Goal: Task Accomplishment & Management: Use online tool/utility

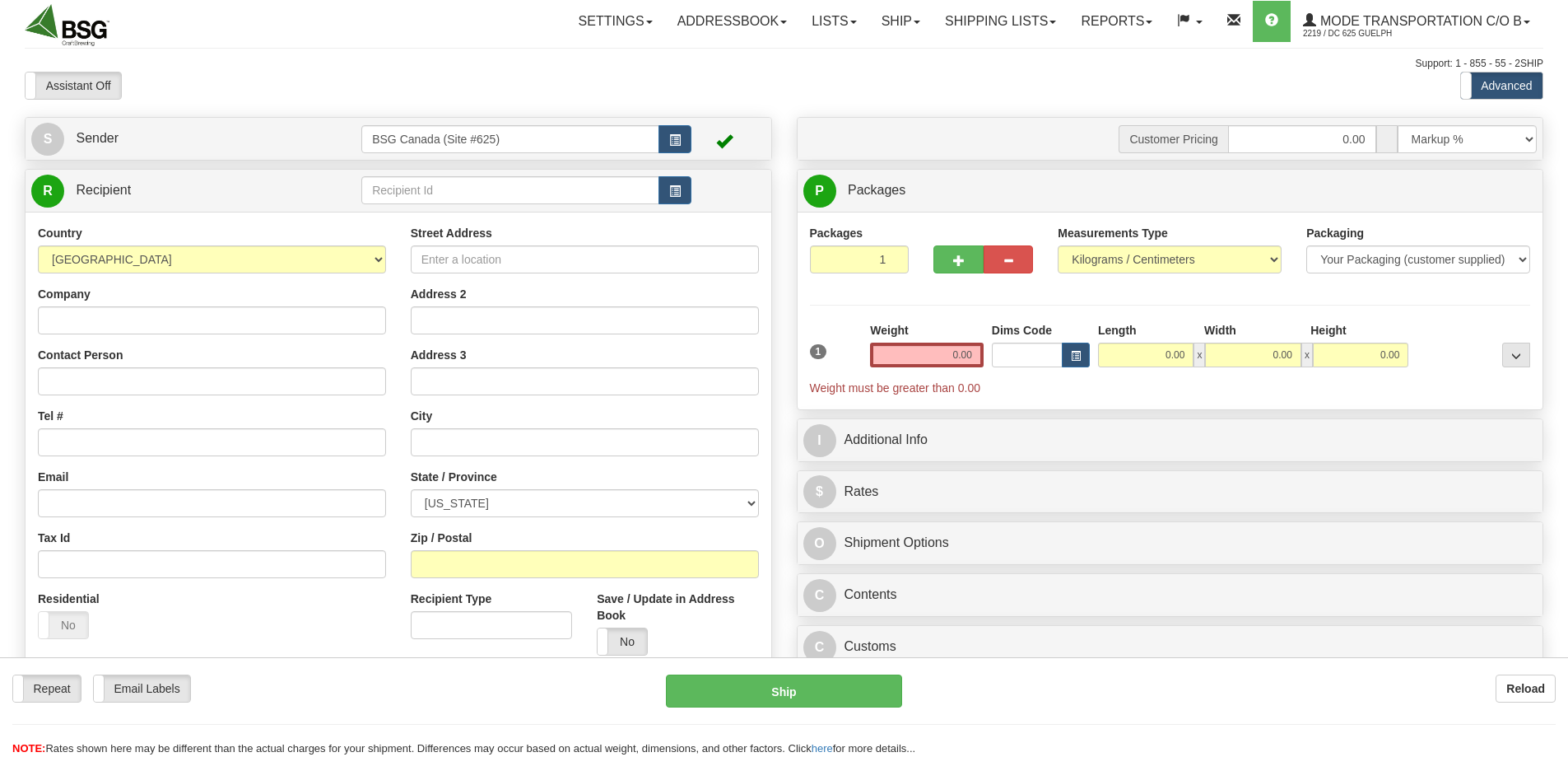
click at [383, 139] on input "BSG Canada (Site #625)" at bounding box center [510, 139] width 298 height 28
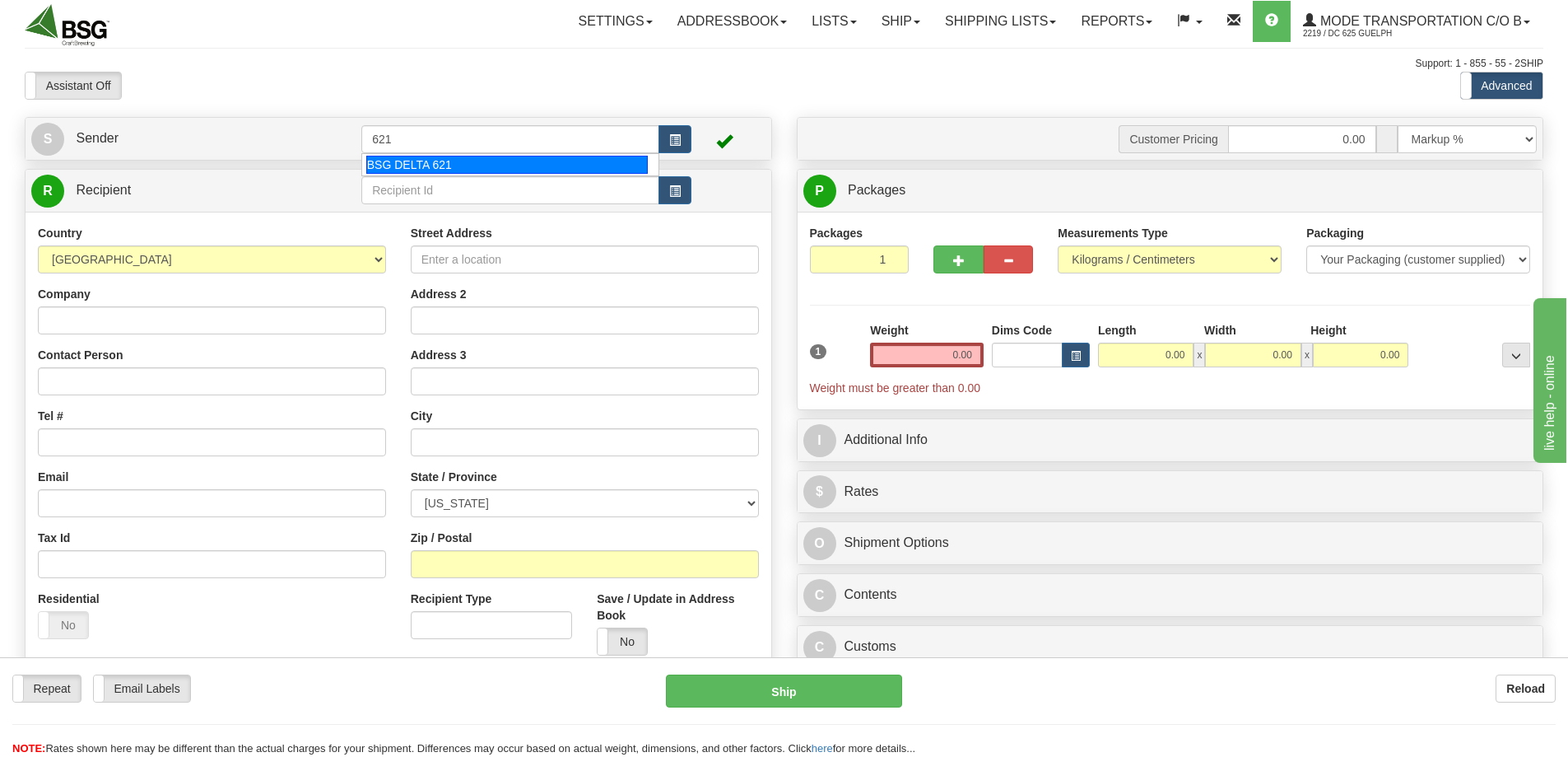
click at [461, 165] on div "BSG DELTA 621" at bounding box center [508, 165] width 283 height 18
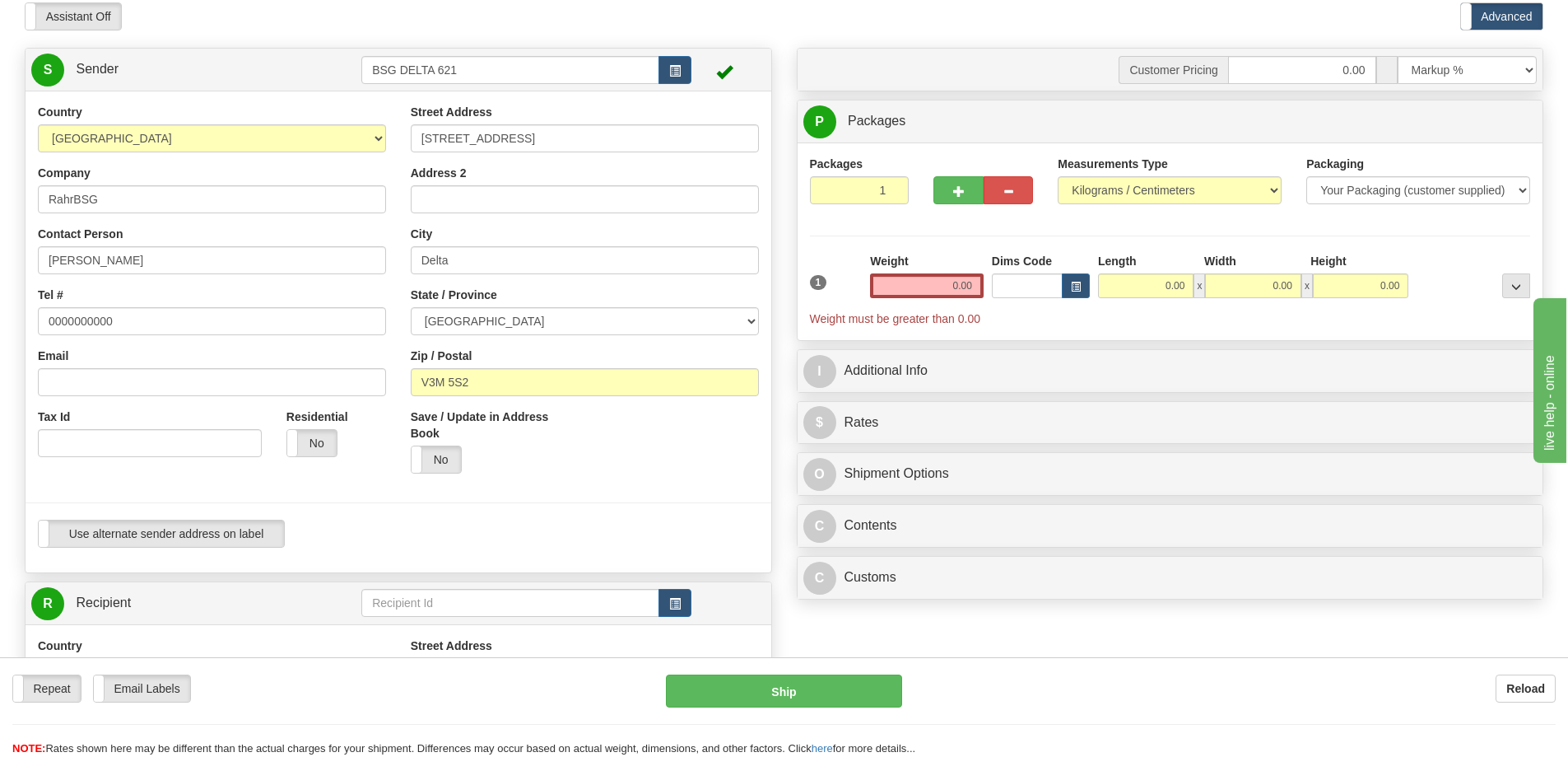
scroll to position [247, 0]
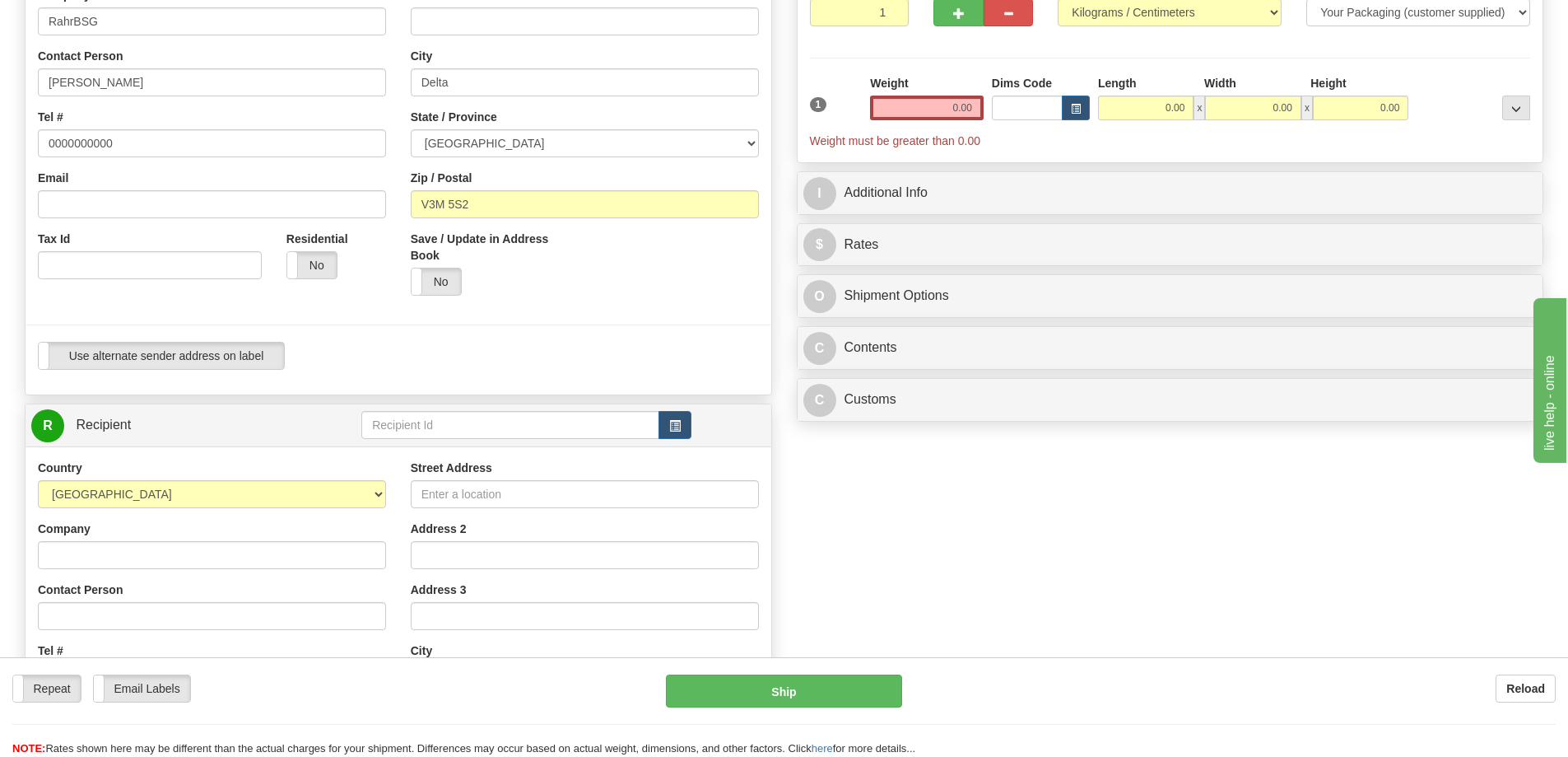
type input "BSG DELTA 621"
click at [437, 428] on input "text" at bounding box center [510, 425] width 298 height 28
click at [416, 445] on div "ESSENCIA DISTRIBUTORS LTD" at bounding box center [508, 451] width 283 height 18
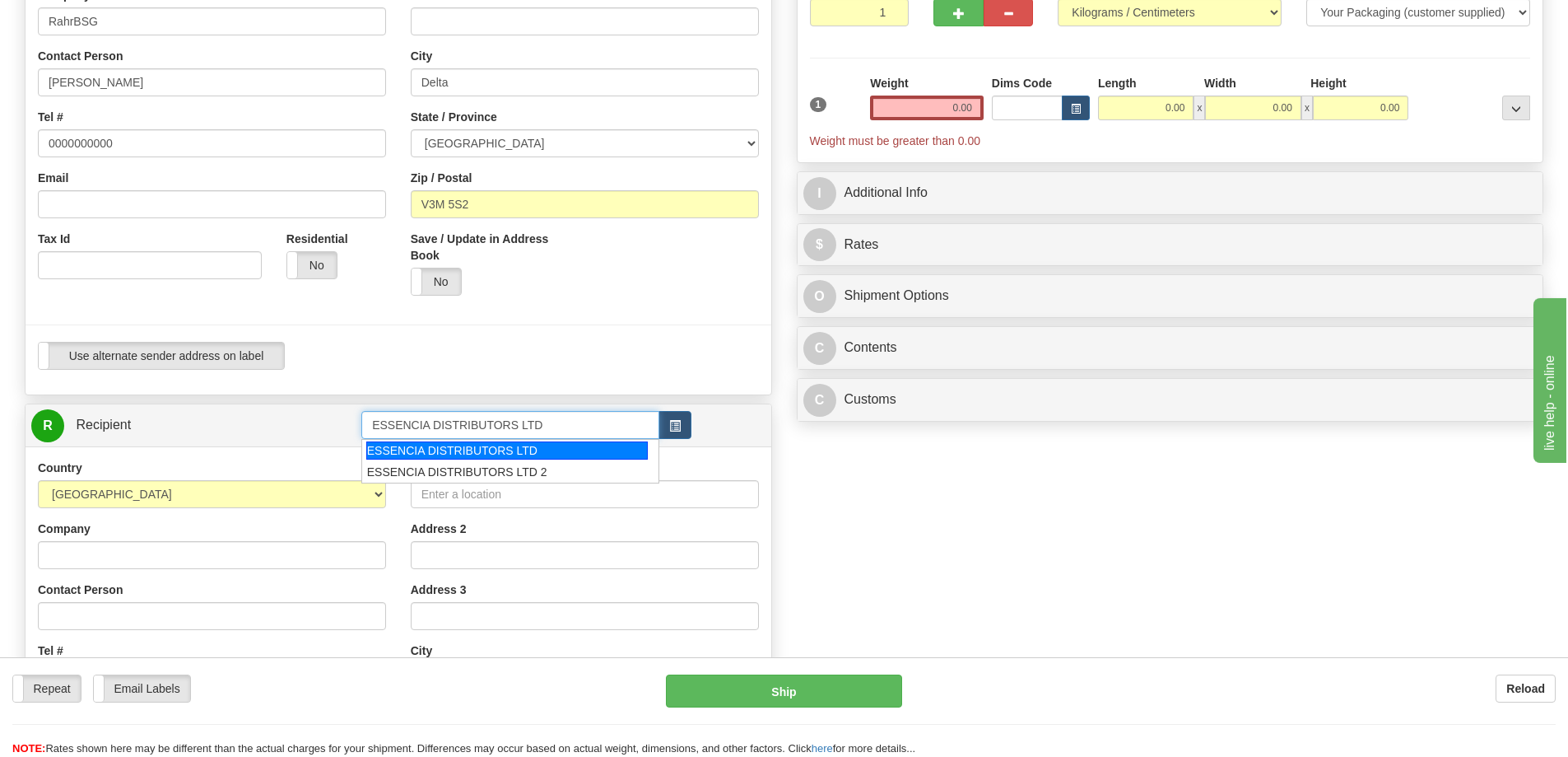
type input "ESSENCIA DISTRIBUTORS LTD"
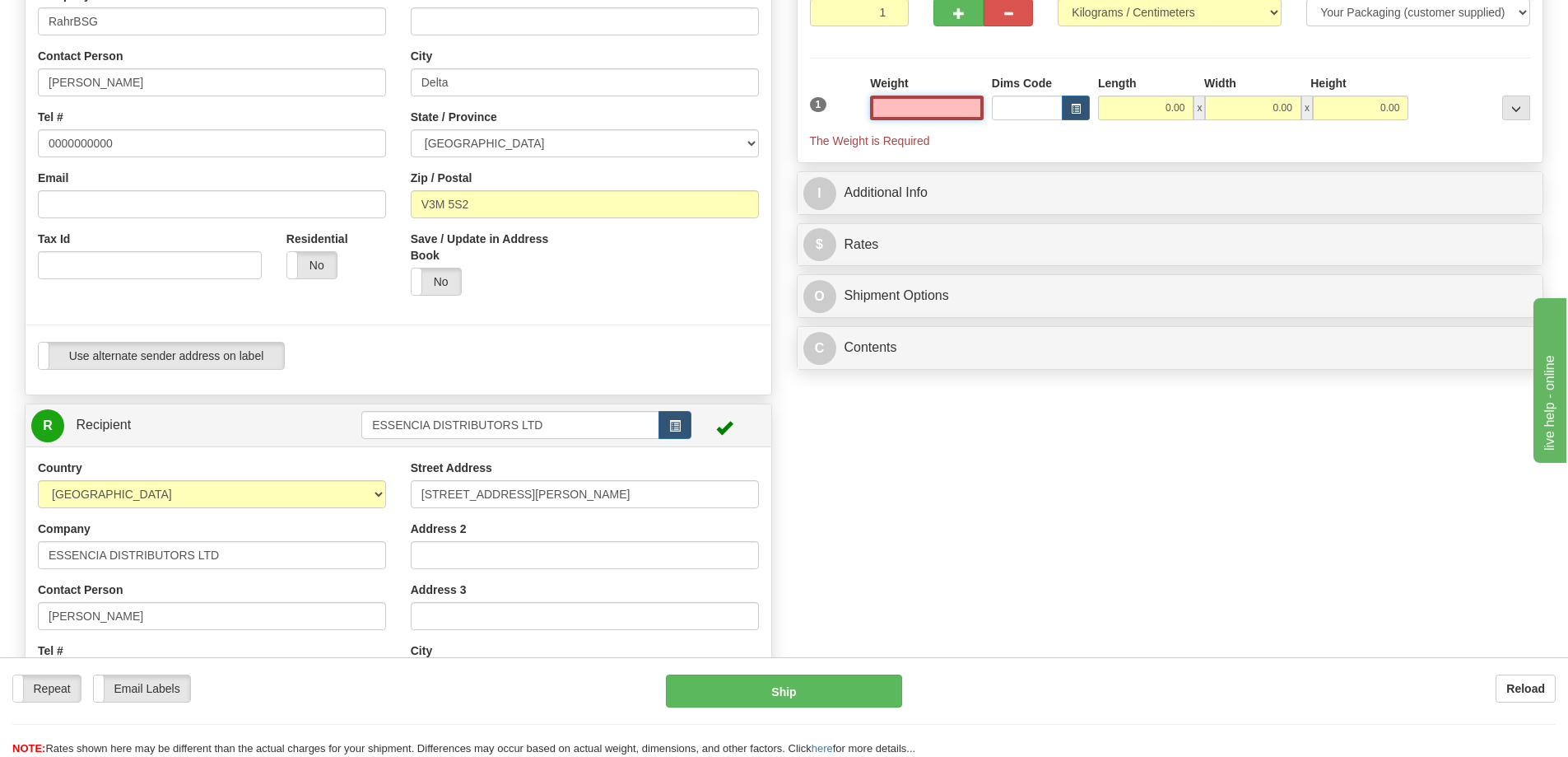
click at [903, 100] on input "text" at bounding box center [927, 107] width 114 height 25
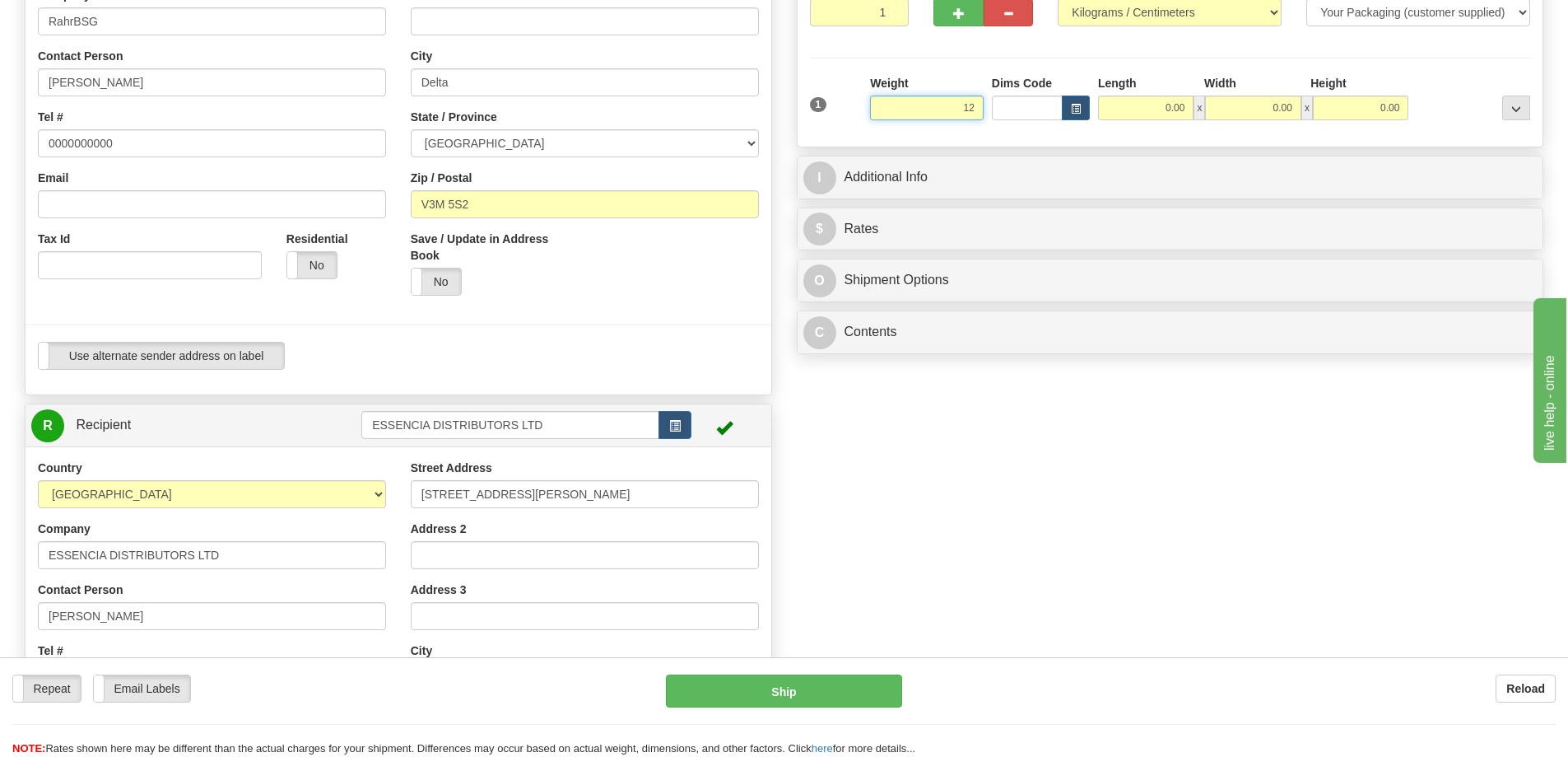
type input "1"
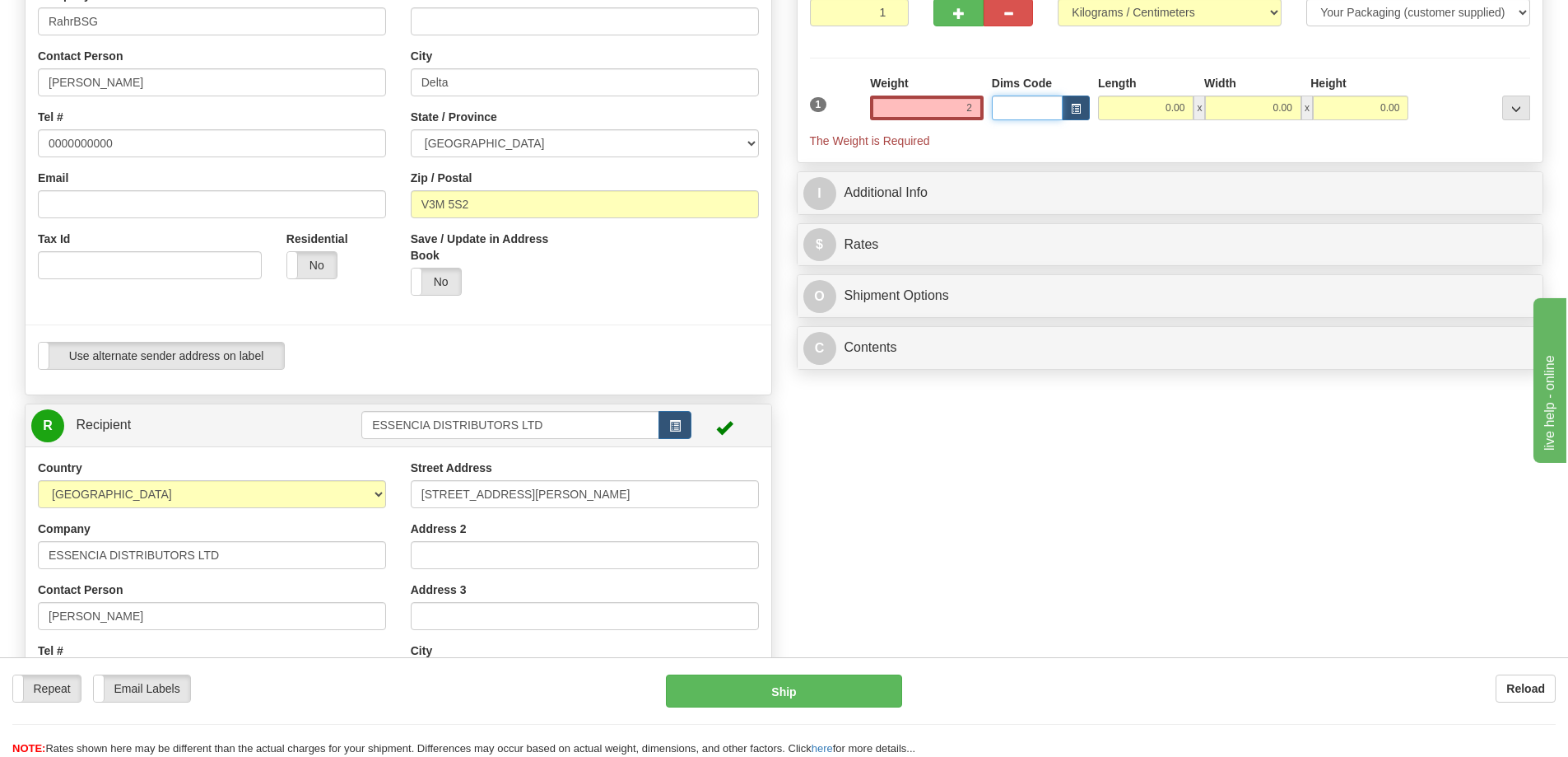
type input "2.00"
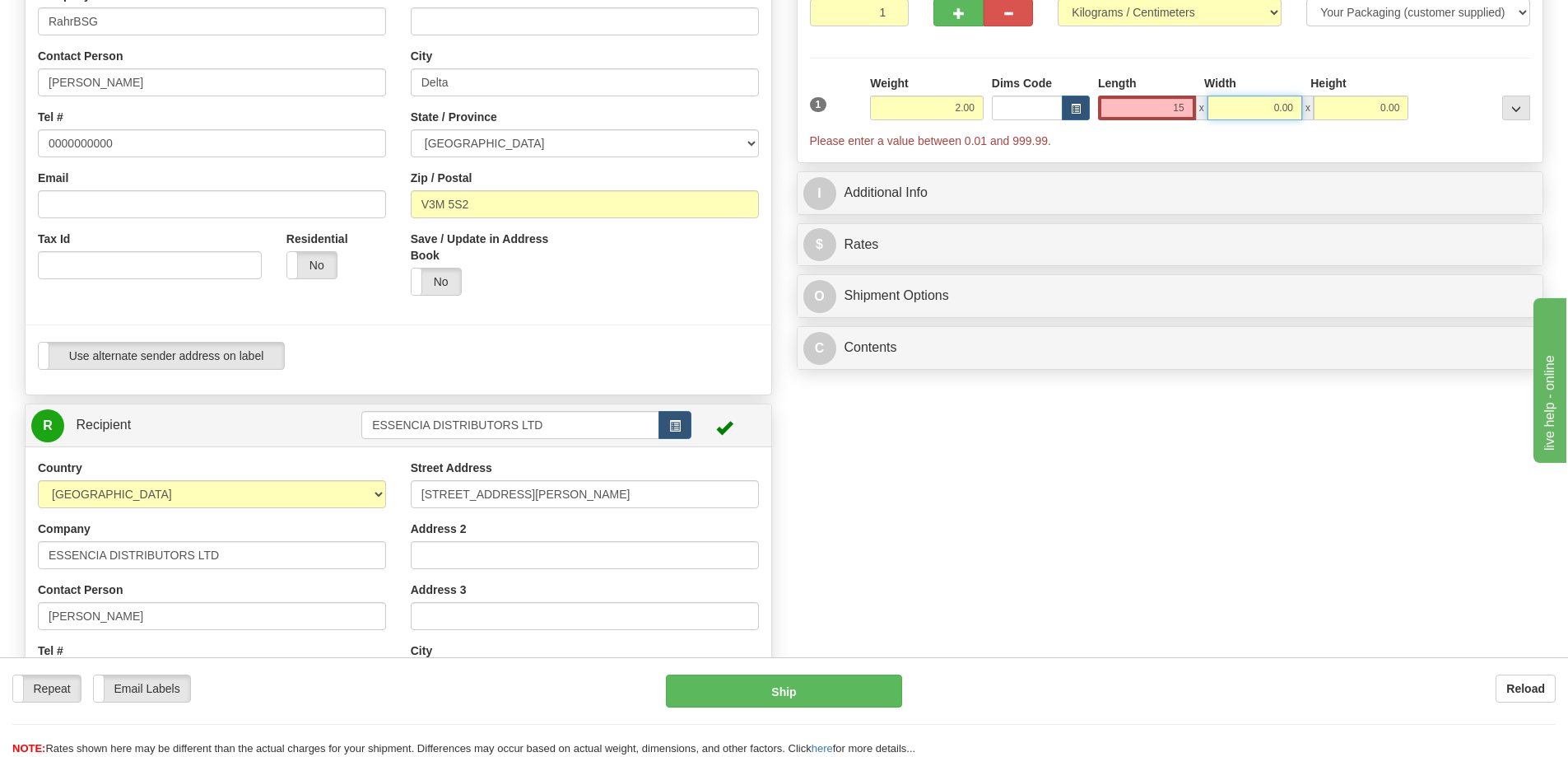
type input "15.00"
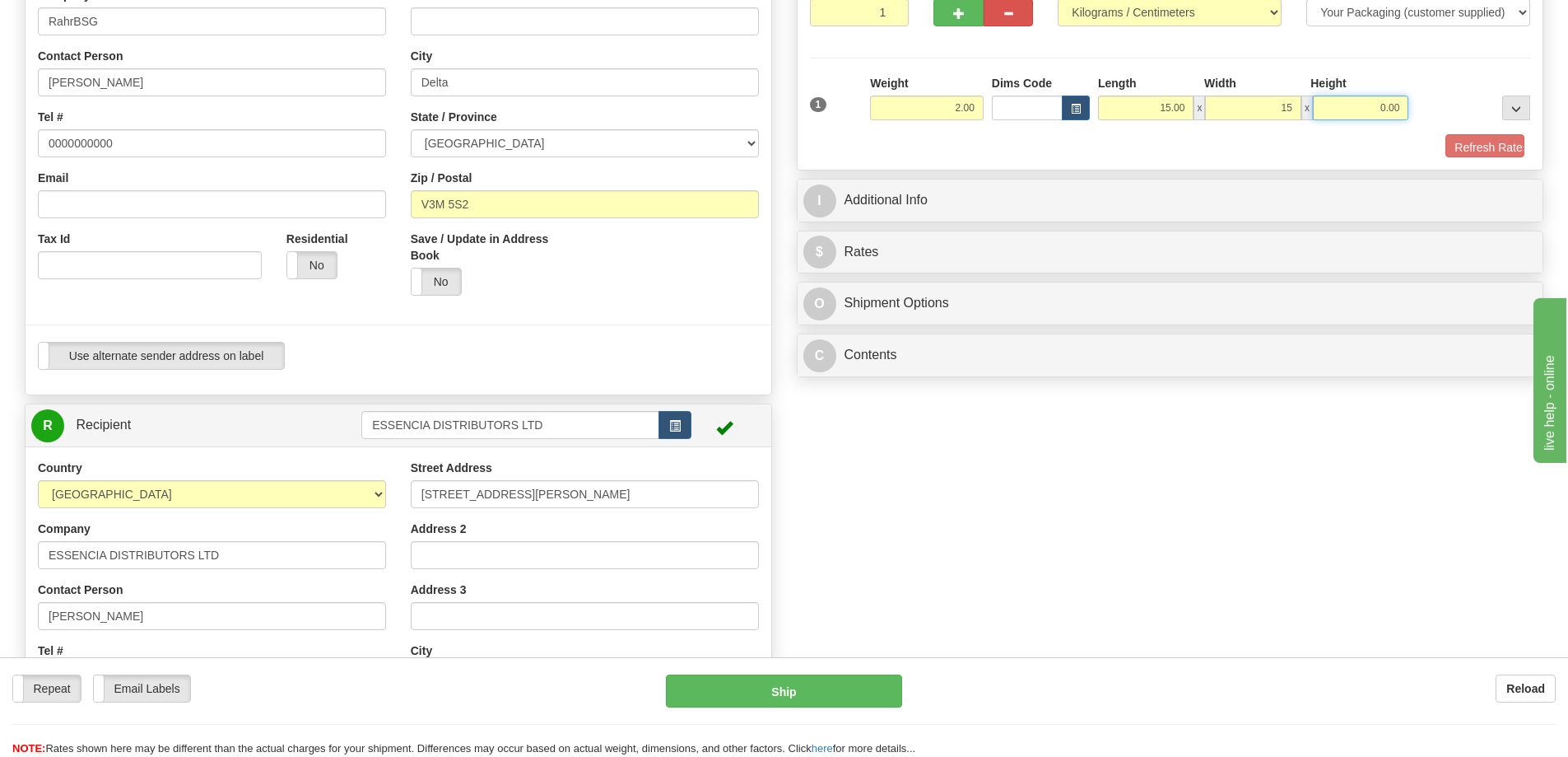
type input "15.00"
click at [1446, 157] on button "Refresh Rates" at bounding box center [1475, 148] width 94 height 28
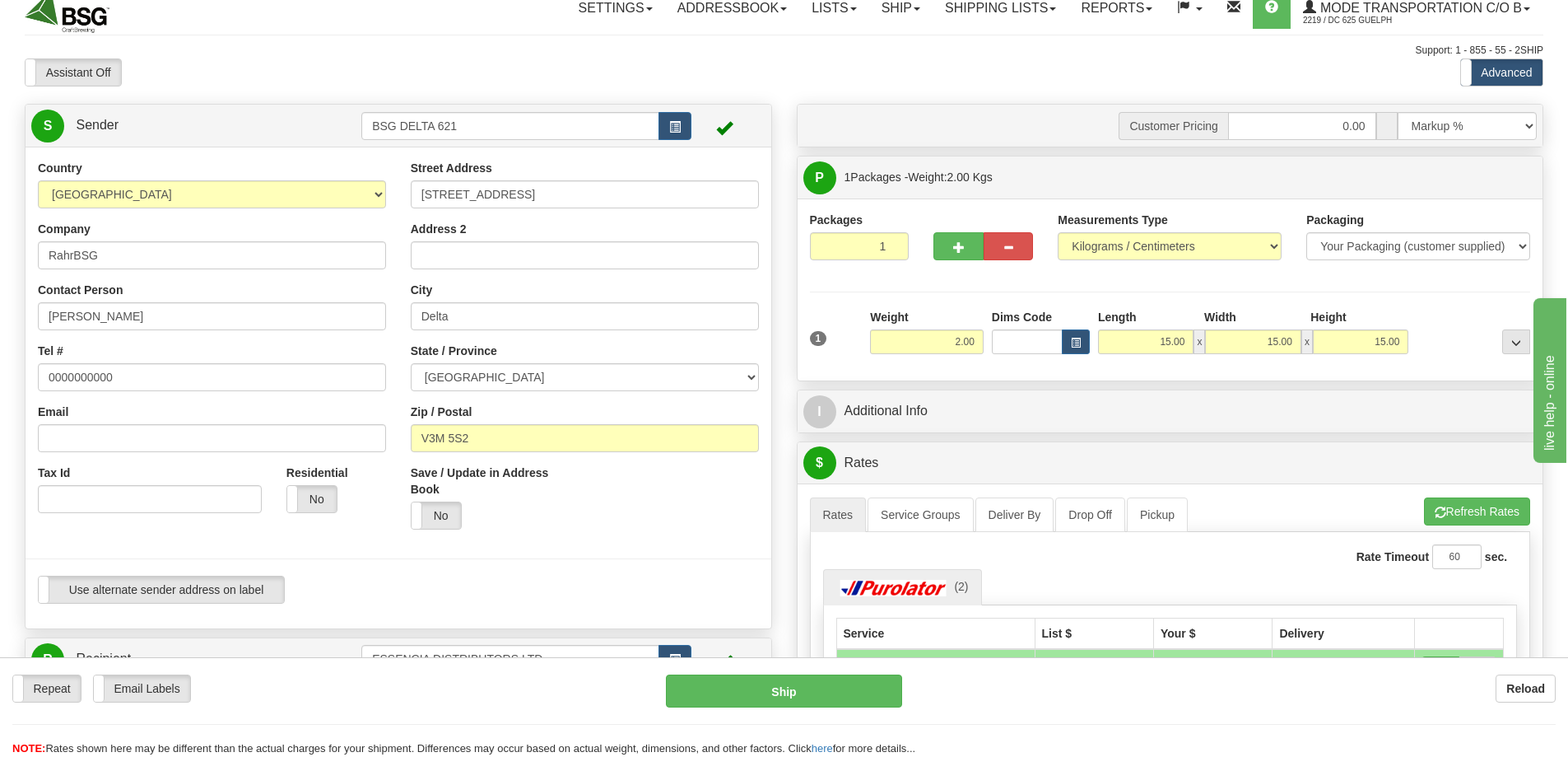
scroll to position [0, 0]
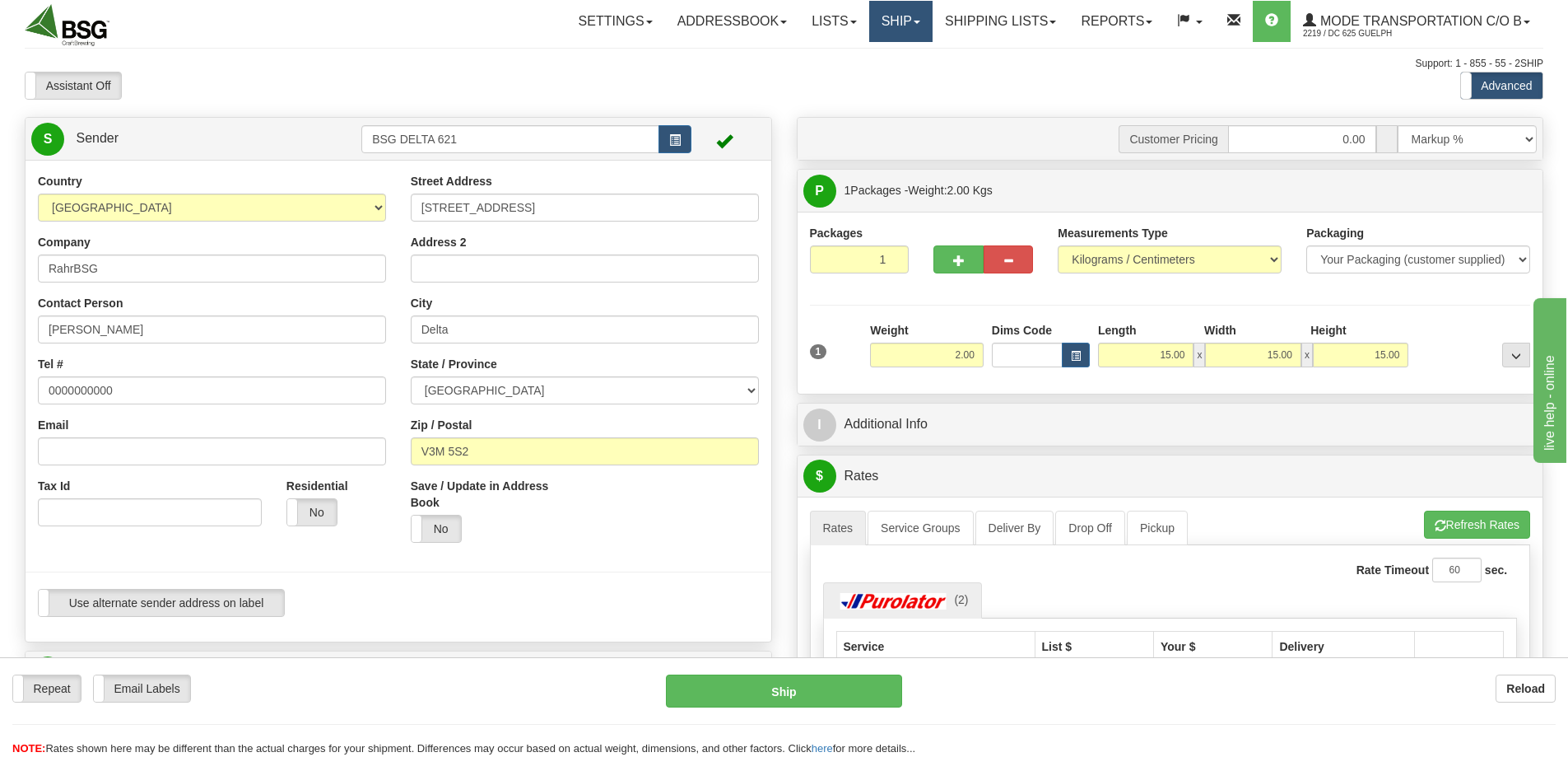
click at [910, 18] on link "Ship" at bounding box center [901, 21] width 64 height 42
click at [979, 18] on link "Shipping lists" at bounding box center [1001, 21] width 136 height 42
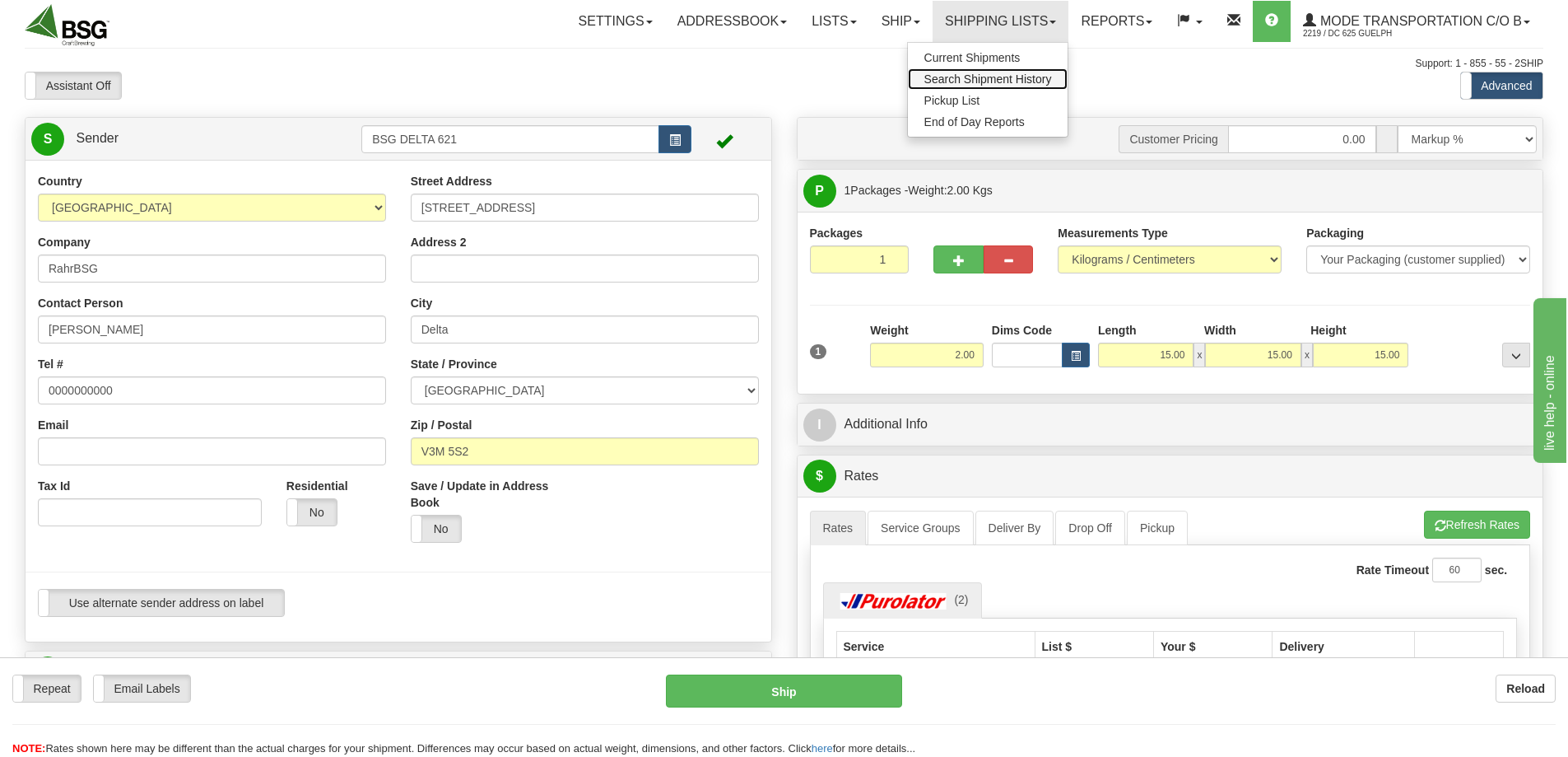
click at [950, 76] on span "Search Shipment History" at bounding box center [989, 79] width 128 height 13
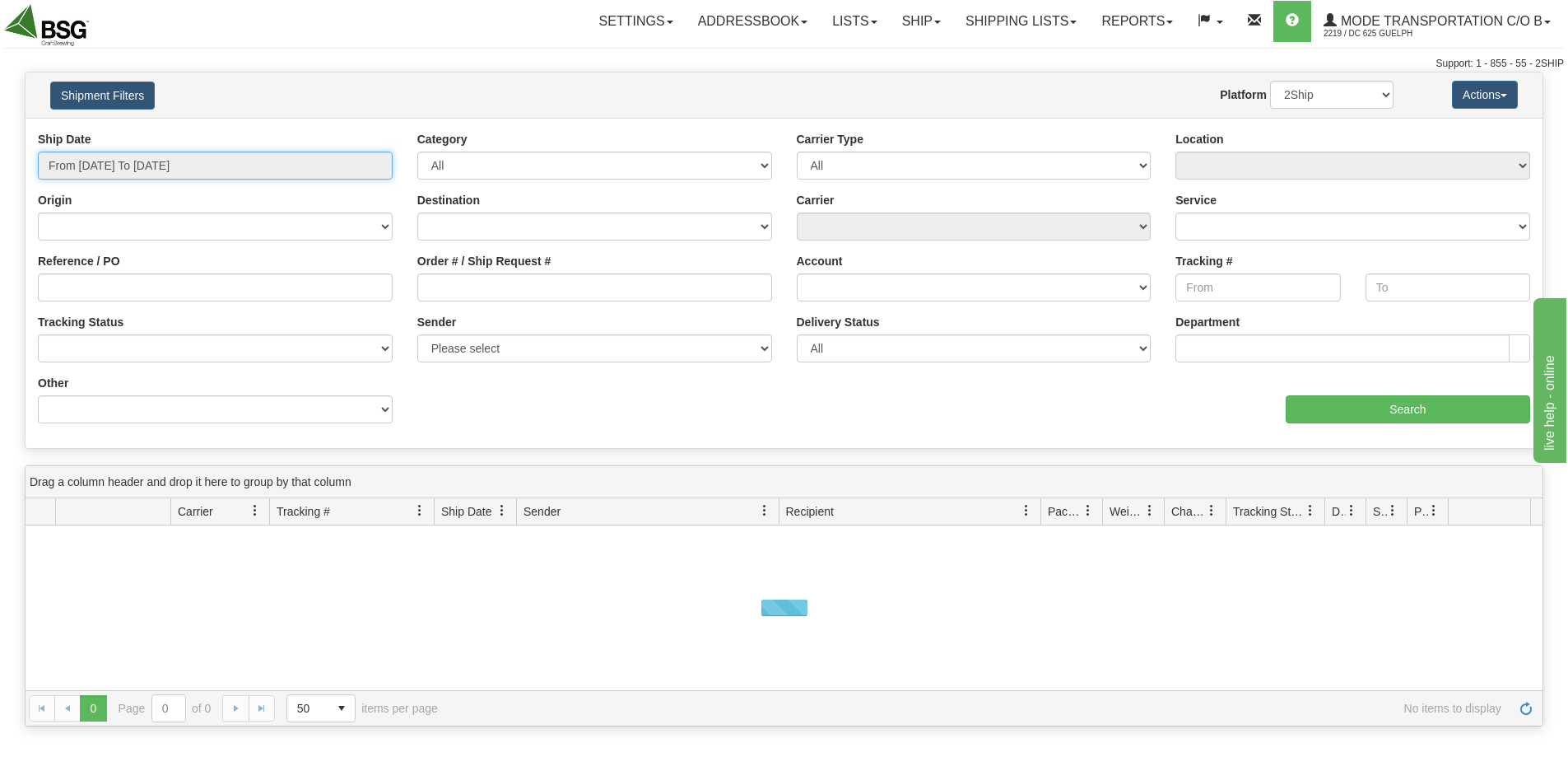
click at [261, 165] on input "From 09/08/2025 To 09/09/2025" at bounding box center [215, 165] width 355 height 28
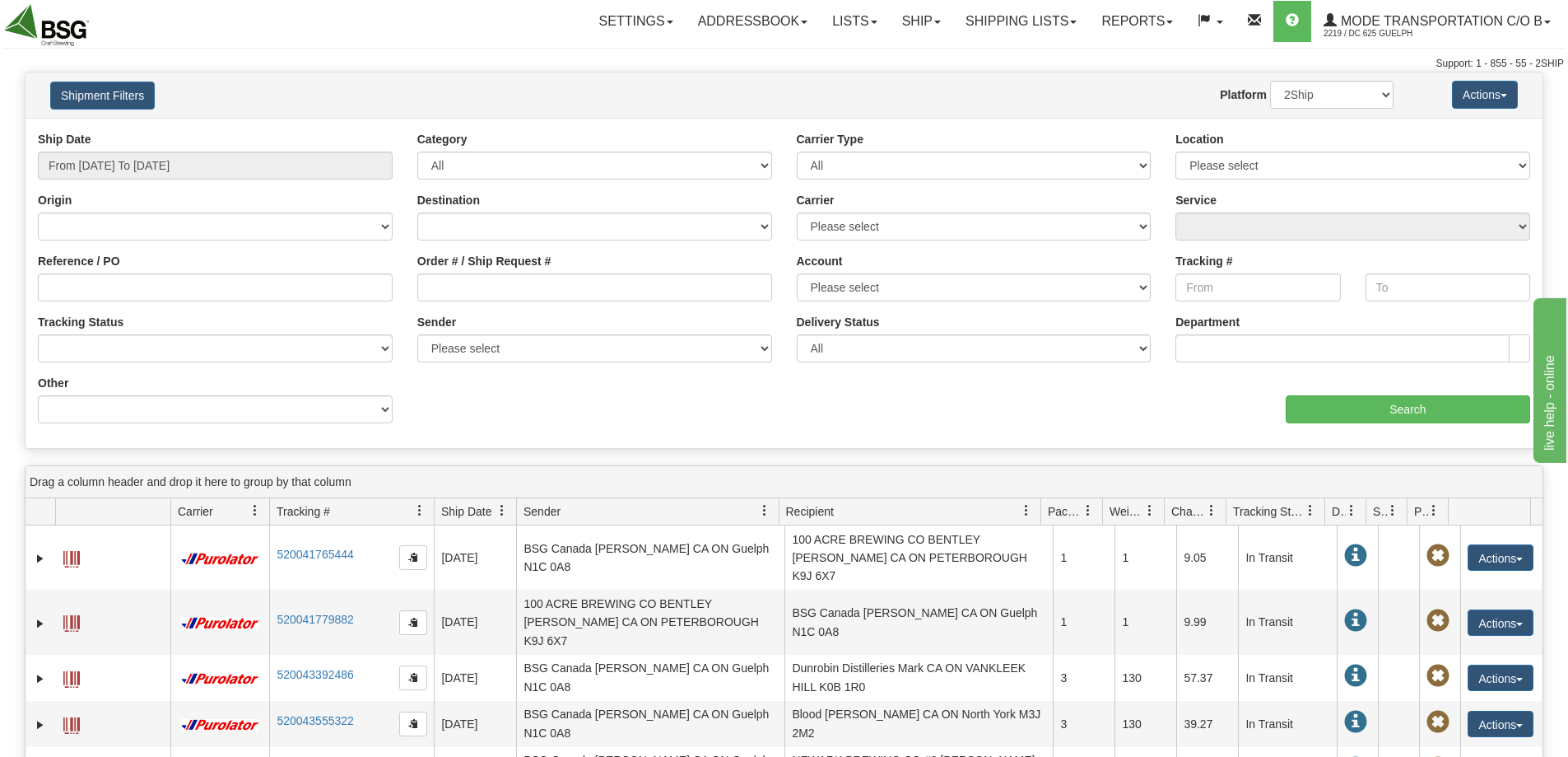
click at [319, 110] on div "Shipment Filters Website Agent Nothing selected Client User Platform 2Ship Impo…" at bounding box center [784, 94] width 1517 height 45
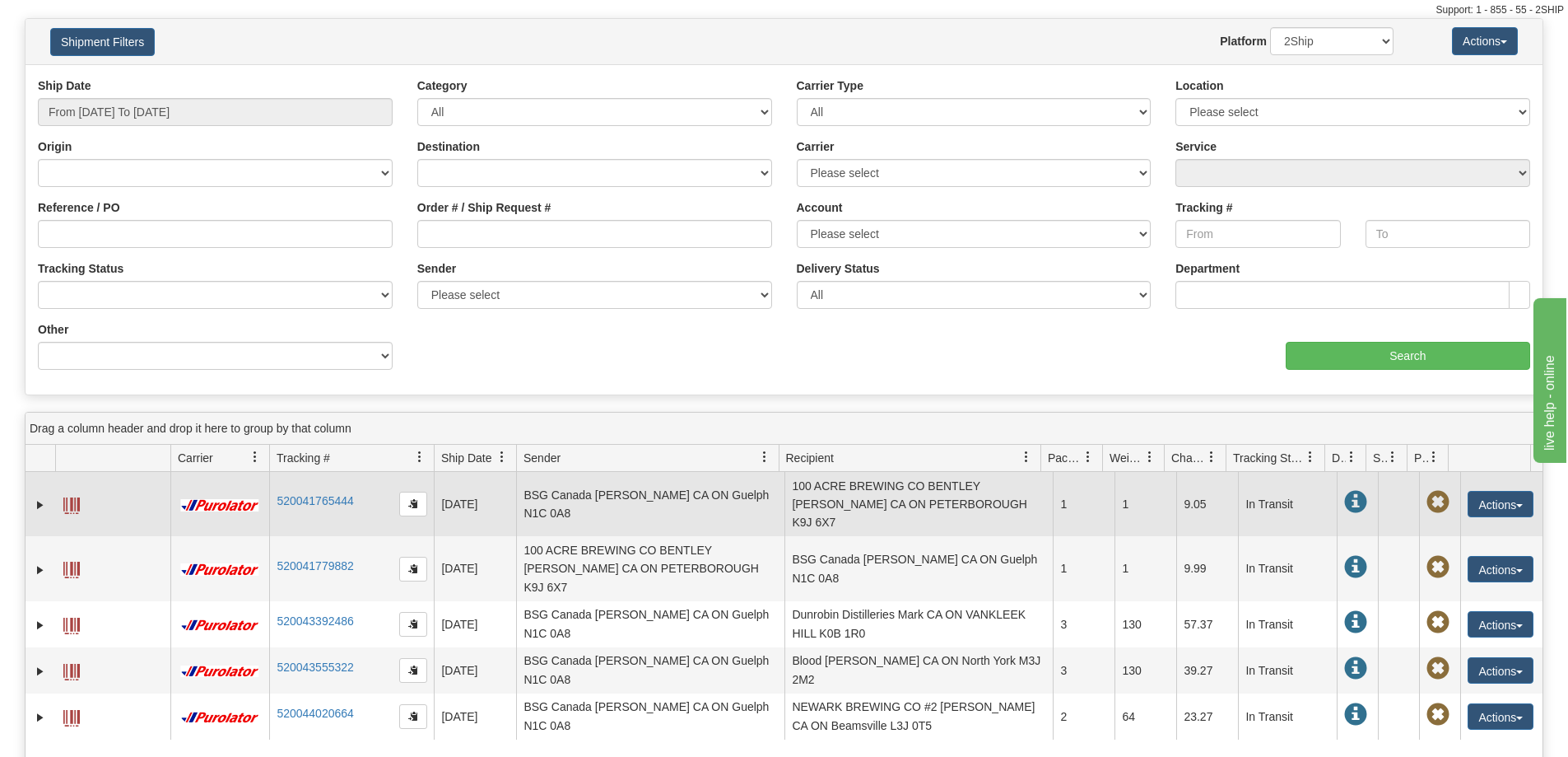
scroll to position [82, 0]
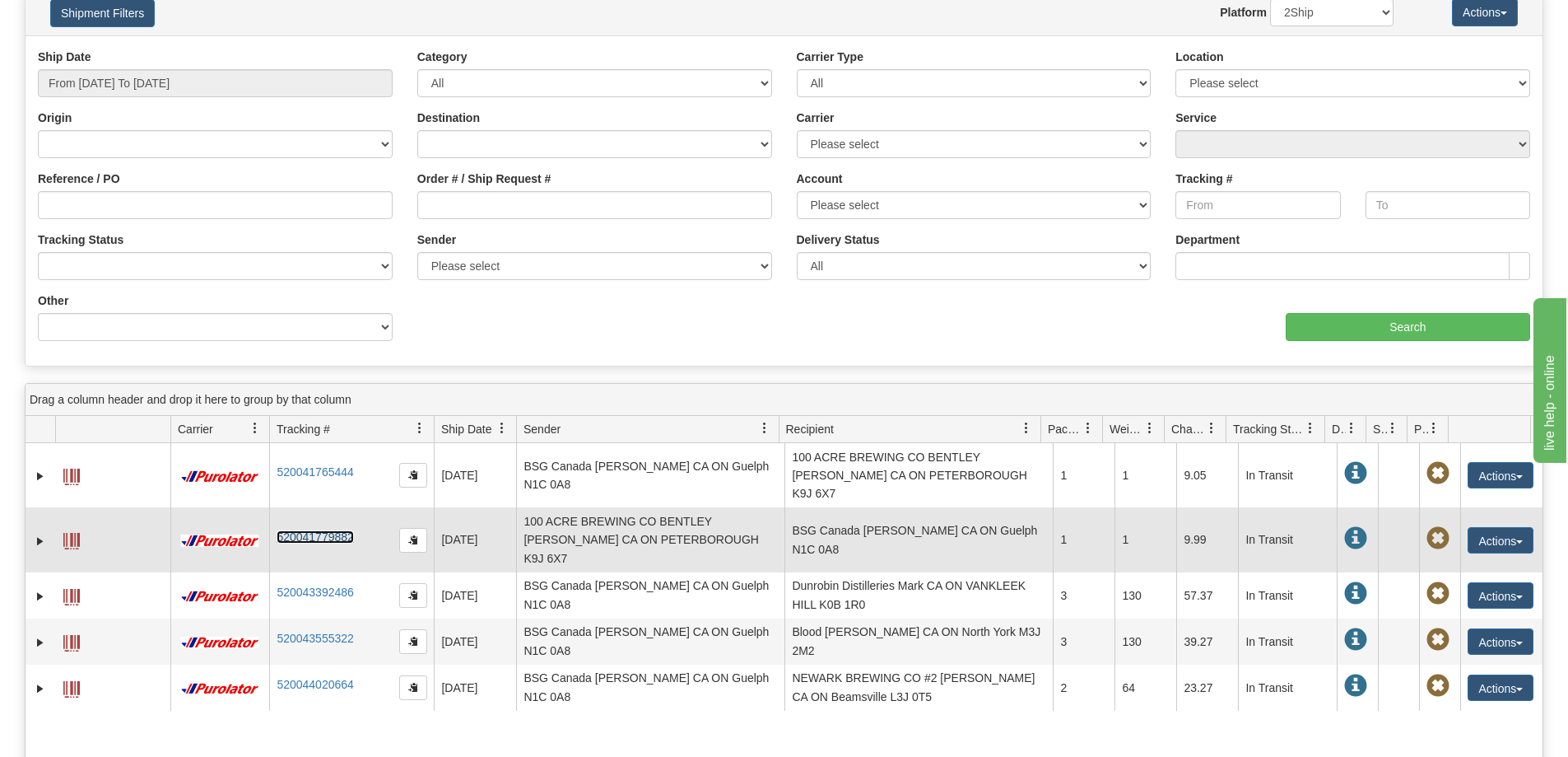
click at [320, 531] on link "520041779882" at bounding box center [314, 537] width 77 height 13
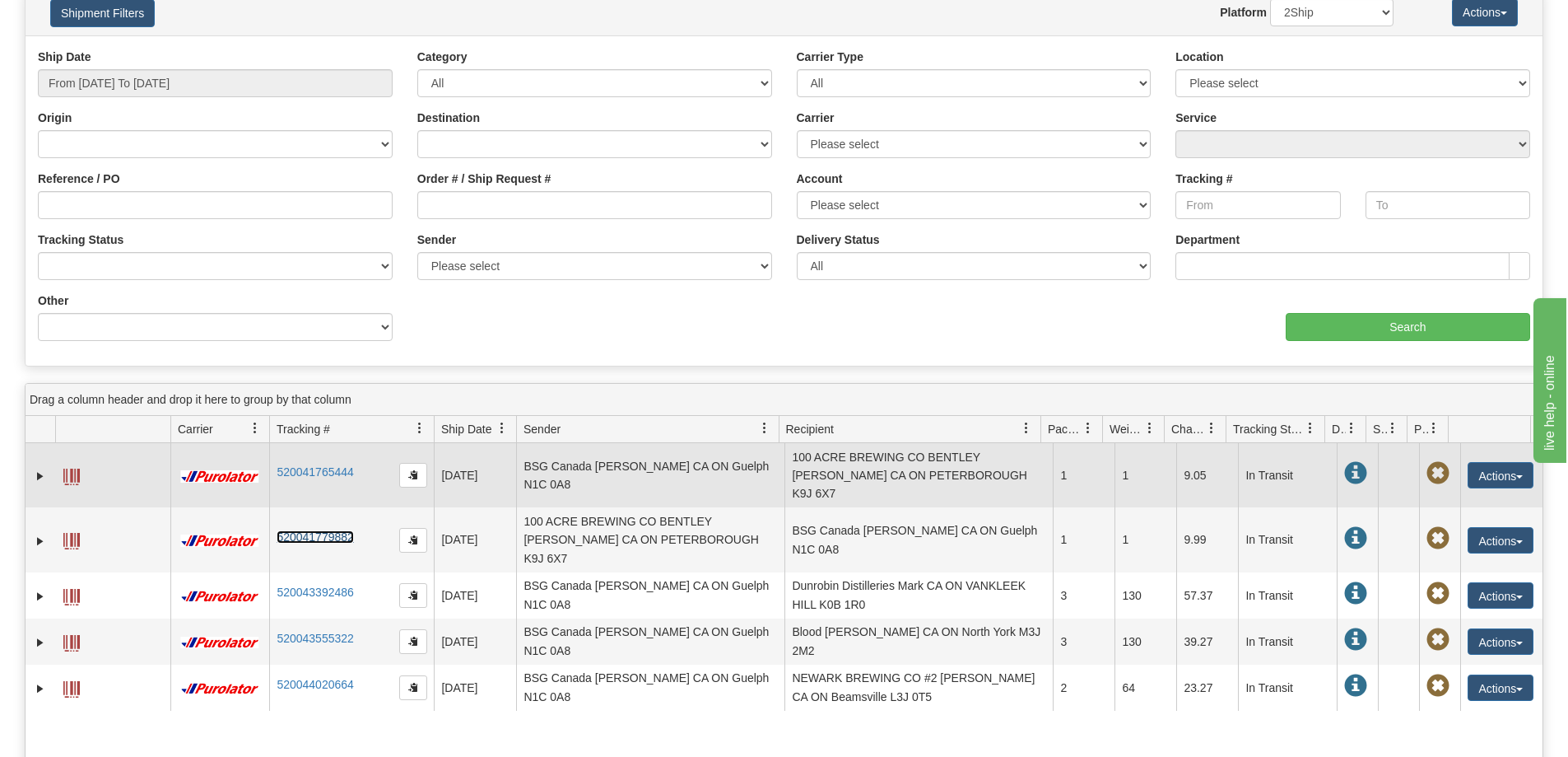
click at [621, 473] on td "BSG Canada Patrick Sullivan CA ON Guelph N1C 0A8" at bounding box center [650, 475] width 268 height 65
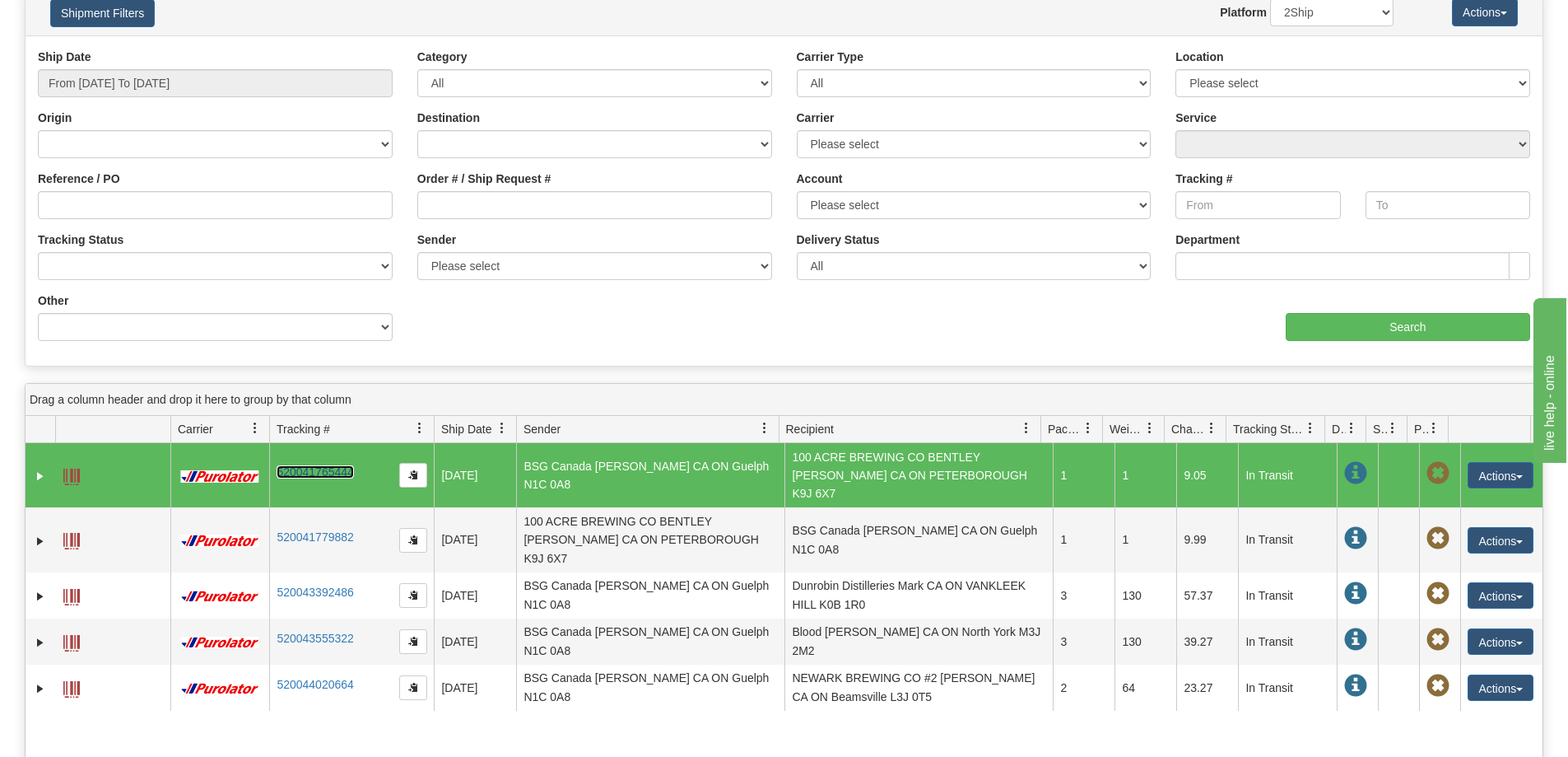
click at [306, 465] on link "520041765444" at bounding box center [314, 471] width 77 height 13
